Goal: Entertainment & Leisure: Consume media (video, audio)

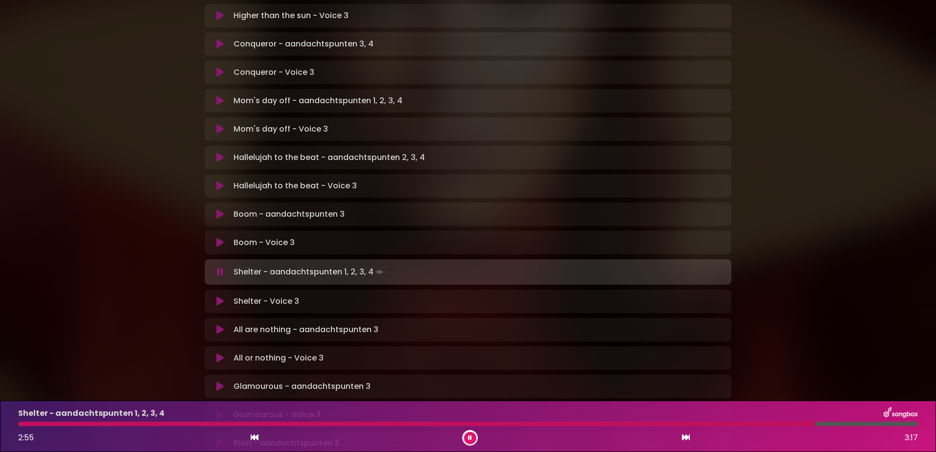
scroll to position [489, 0]
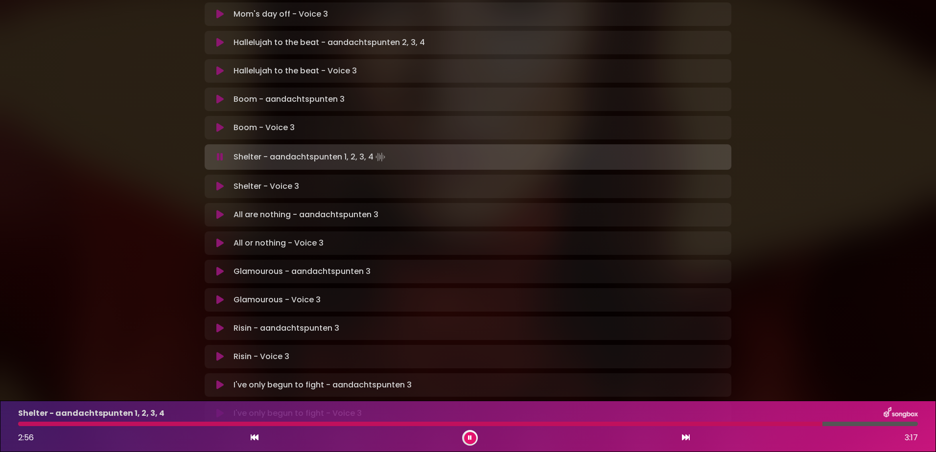
click at [222, 182] on icon at bounding box center [219, 187] width 7 height 10
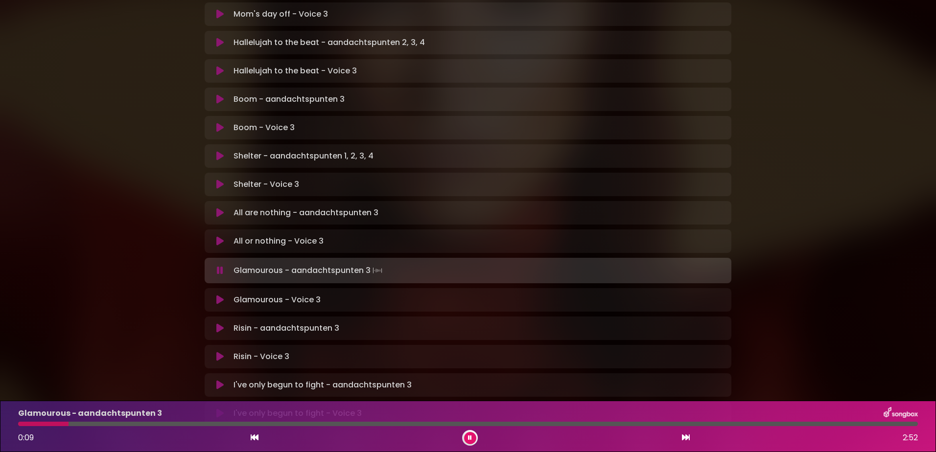
click at [221, 295] on icon at bounding box center [219, 300] width 7 height 10
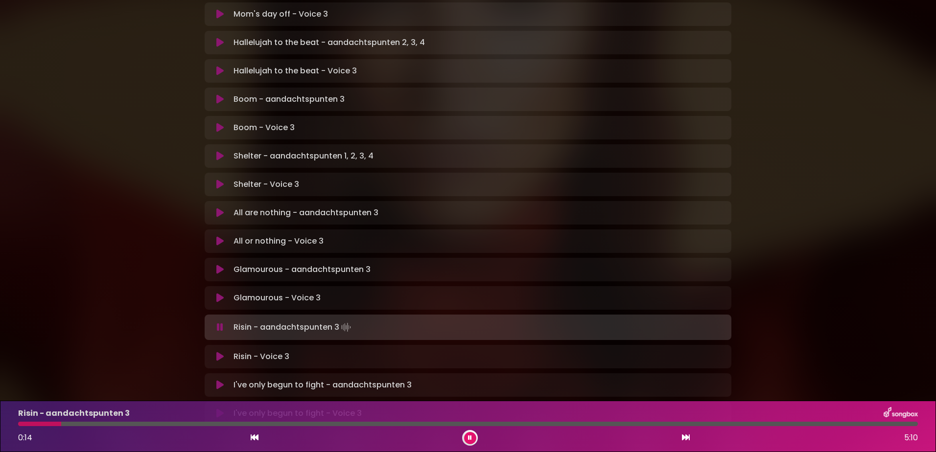
click at [217, 352] on icon at bounding box center [219, 357] width 7 height 10
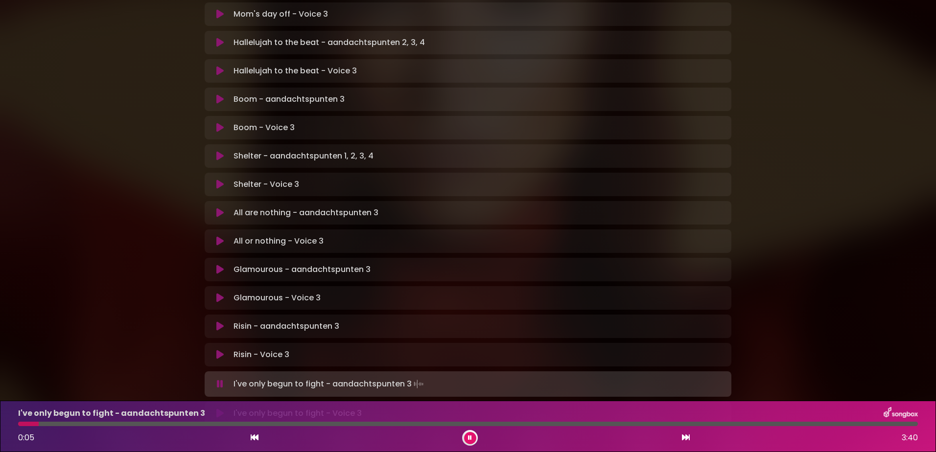
click at [218, 409] on icon at bounding box center [219, 414] width 7 height 10
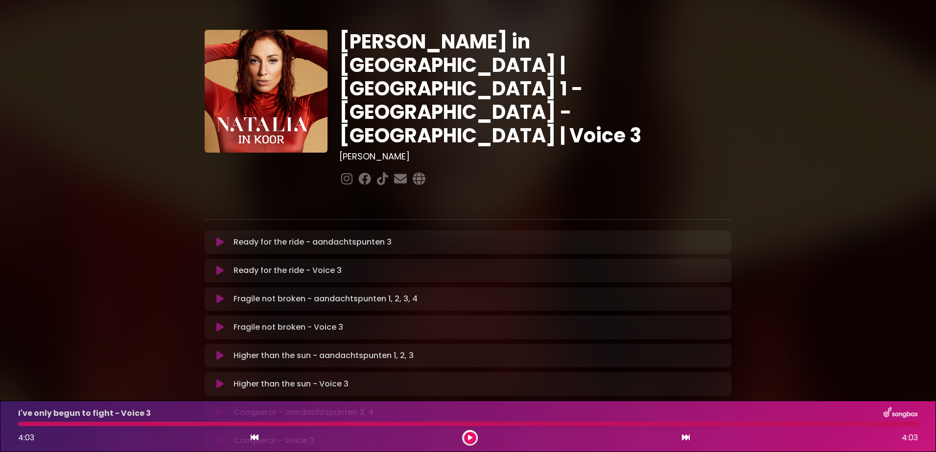
scroll to position [0, 0]
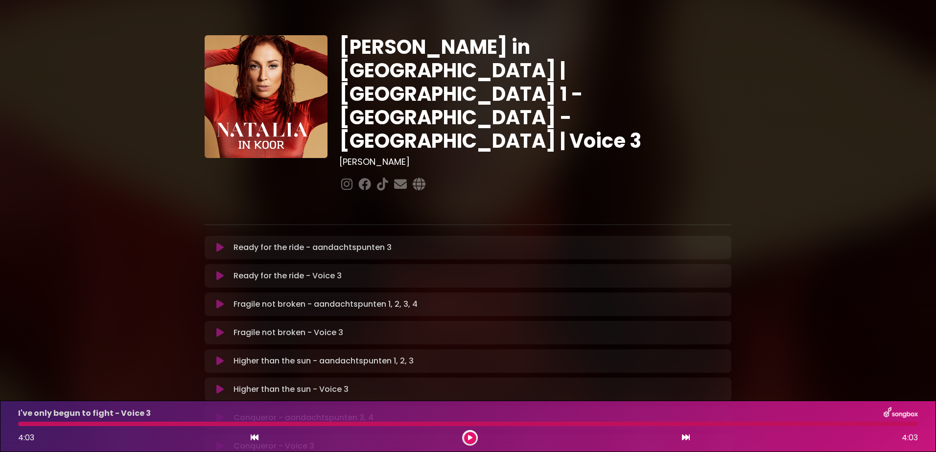
click at [220, 271] on icon at bounding box center [219, 276] width 7 height 10
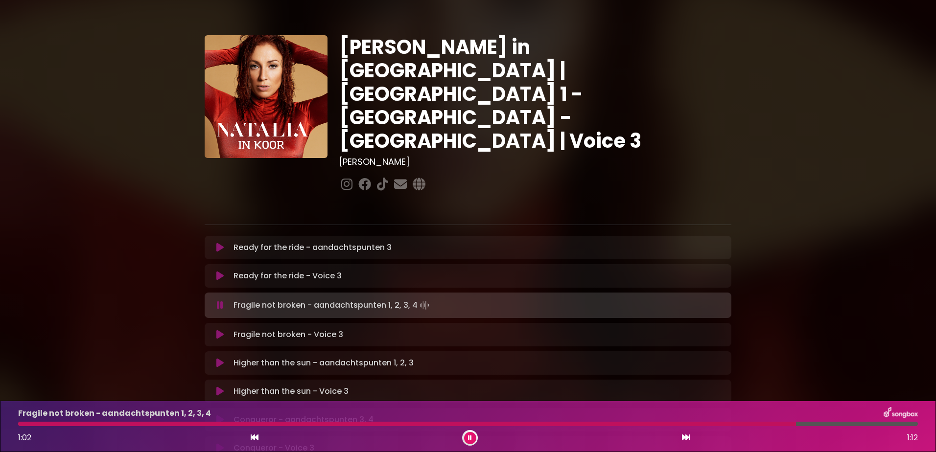
click at [218, 271] on icon at bounding box center [219, 276] width 7 height 10
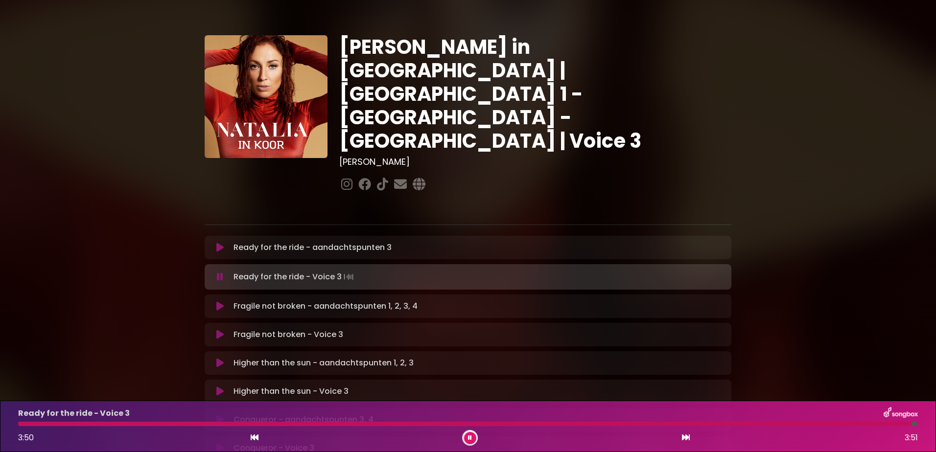
click at [219, 330] on icon at bounding box center [219, 335] width 7 height 10
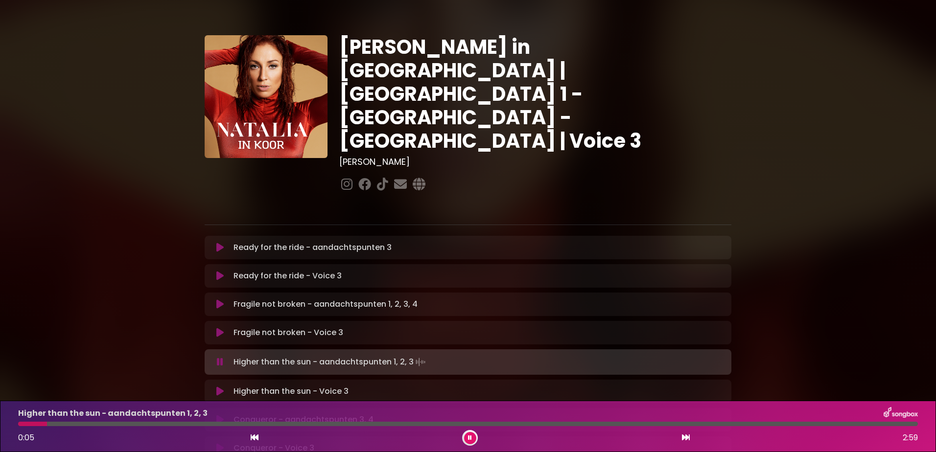
click at [218, 387] on icon at bounding box center [219, 392] width 7 height 10
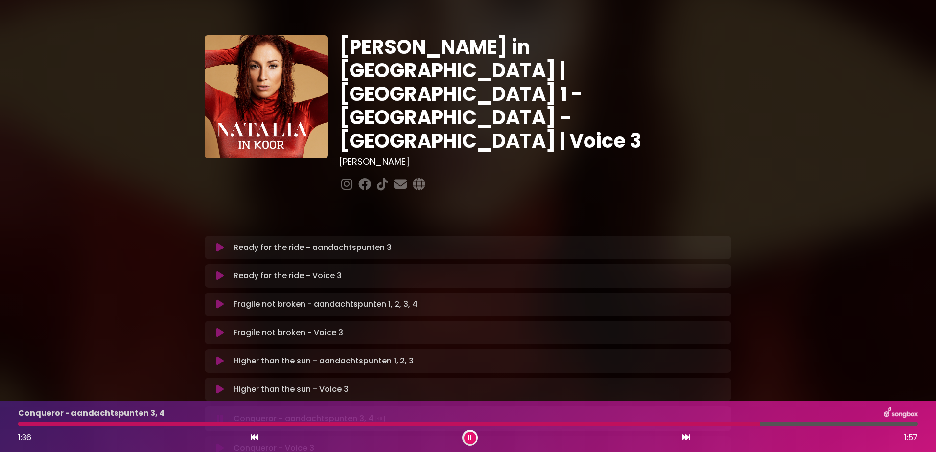
scroll to position [49, 0]
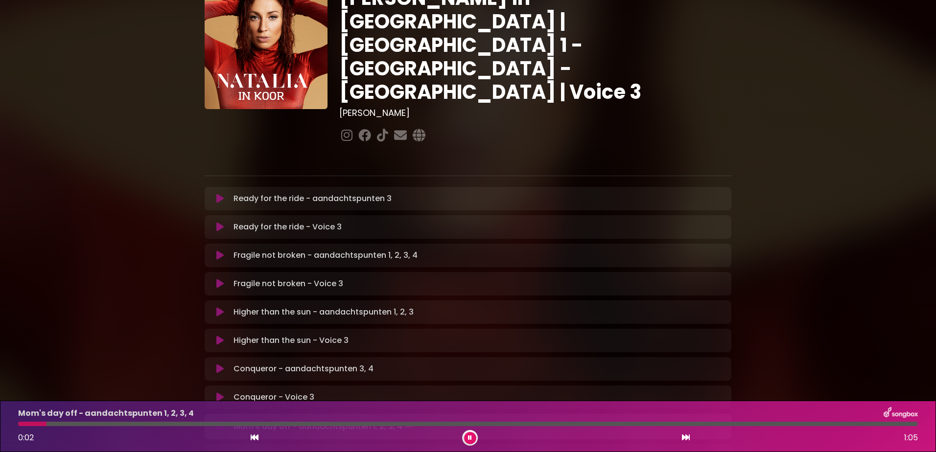
click at [474, 443] on div at bounding box center [470, 438] width 16 height 16
click at [467, 441] on button at bounding box center [470, 438] width 12 height 12
